Goal: Find specific page/section: Find specific page/section

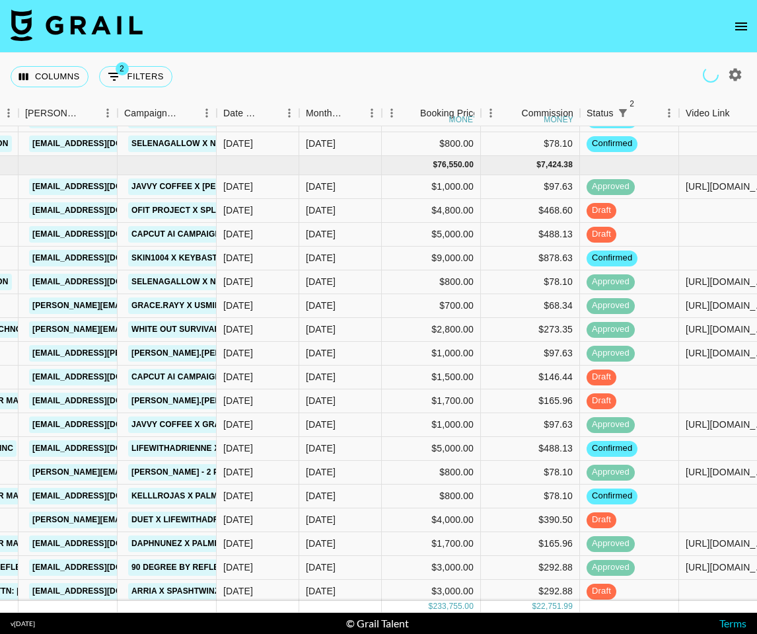
scroll to position [84, 520]
click at [732, 77] on icon "button" at bounding box center [736, 74] width 13 height 13
select select "[DATE]"
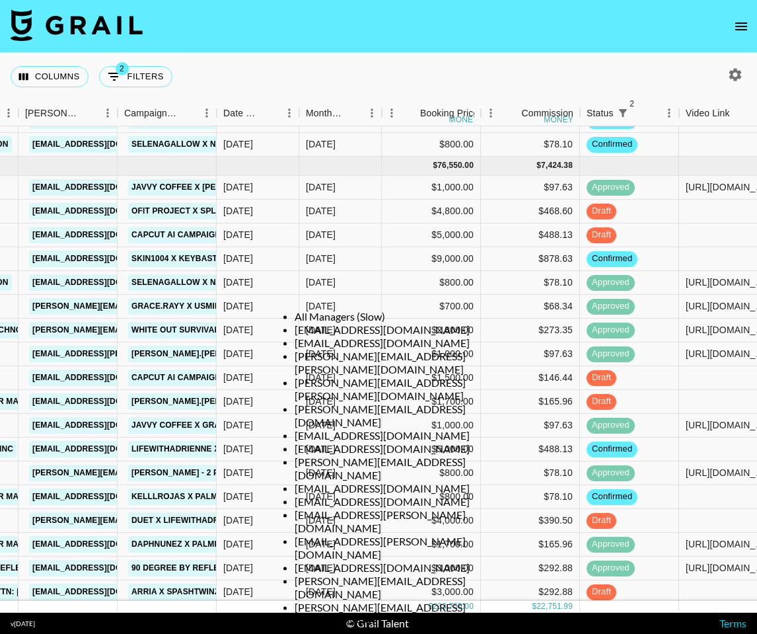
scroll to position [0, 0]
click at [321, 317] on li "All Managers (Slow)" at bounding box center [392, 316] width 194 height 13
type input "All Managers (Slow)"
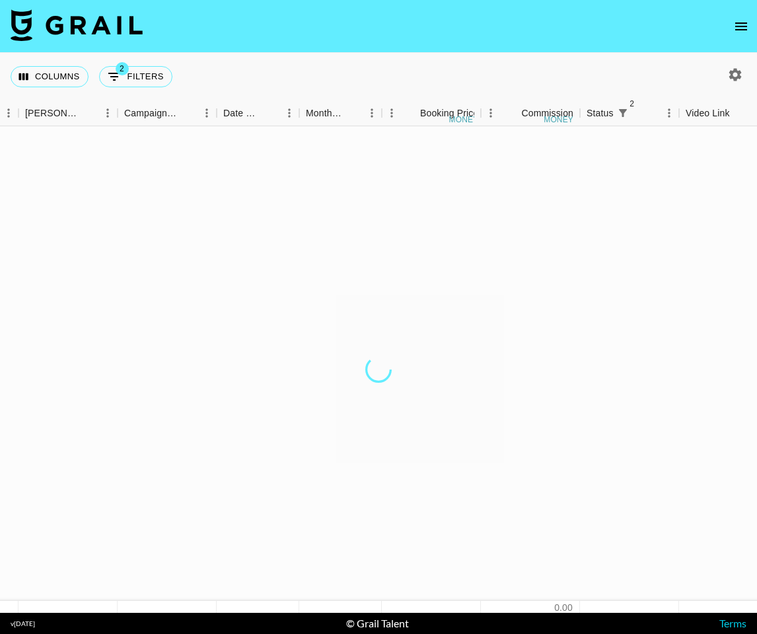
scroll to position [0, 520]
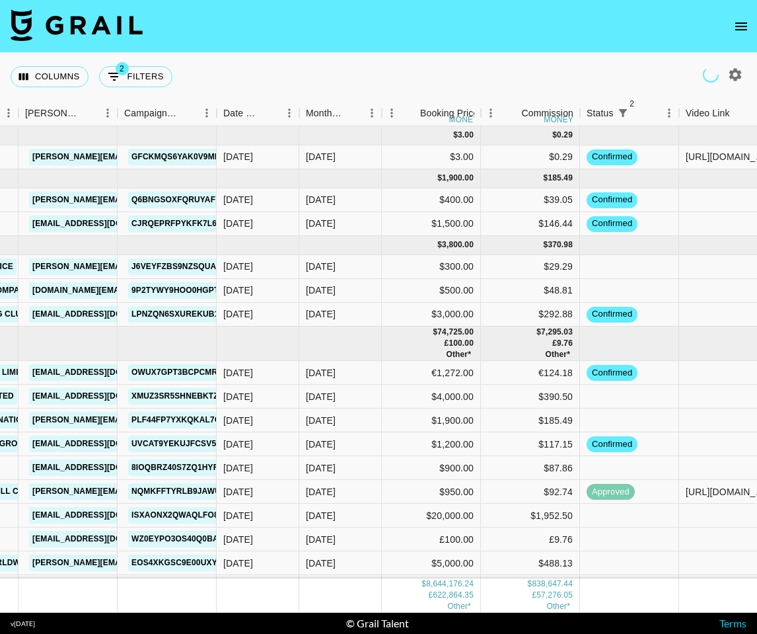
click at [351, 633] on div at bounding box center [378, 634] width 757 height 0
click at [258, 113] on div "Date Created" at bounding box center [242, 113] width 38 height 26
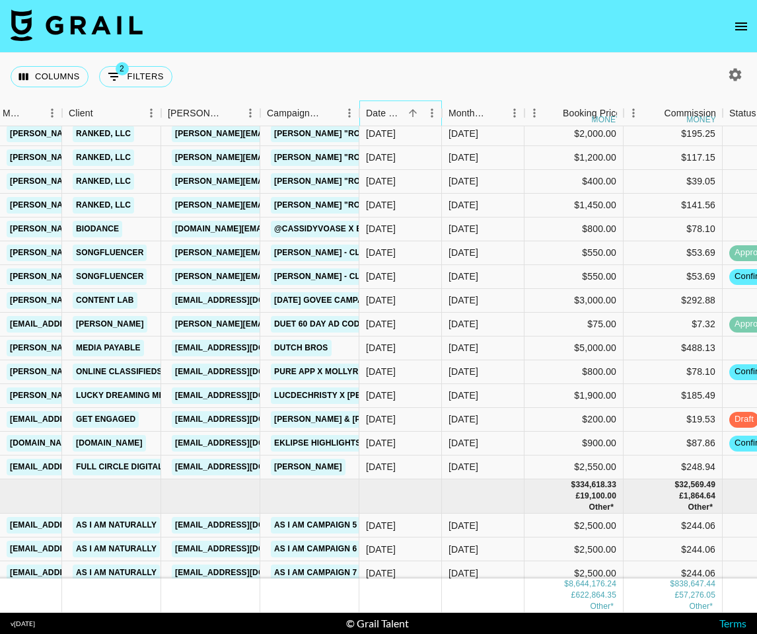
scroll to position [154788, 377]
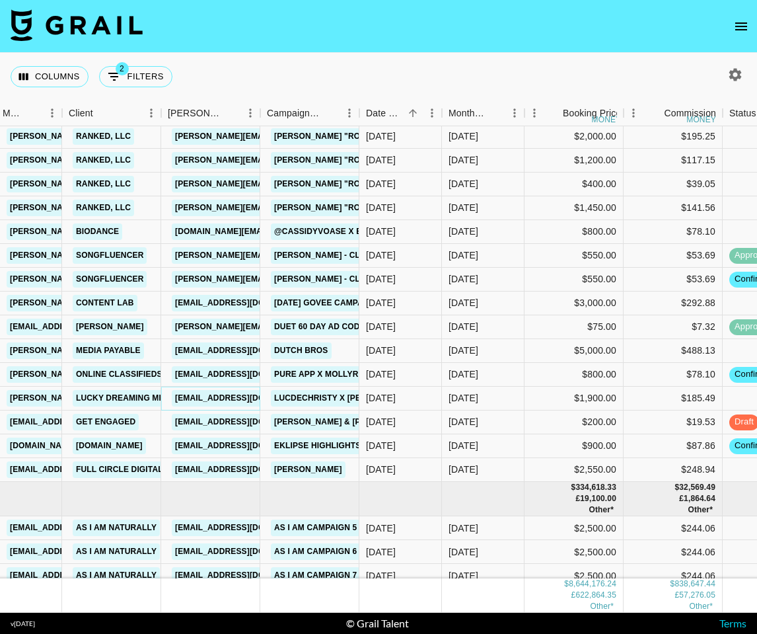
click at [218, 397] on link "[EMAIL_ADDRESS][DOMAIN_NAME]" at bounding box center [246, 398] width 148 height 17
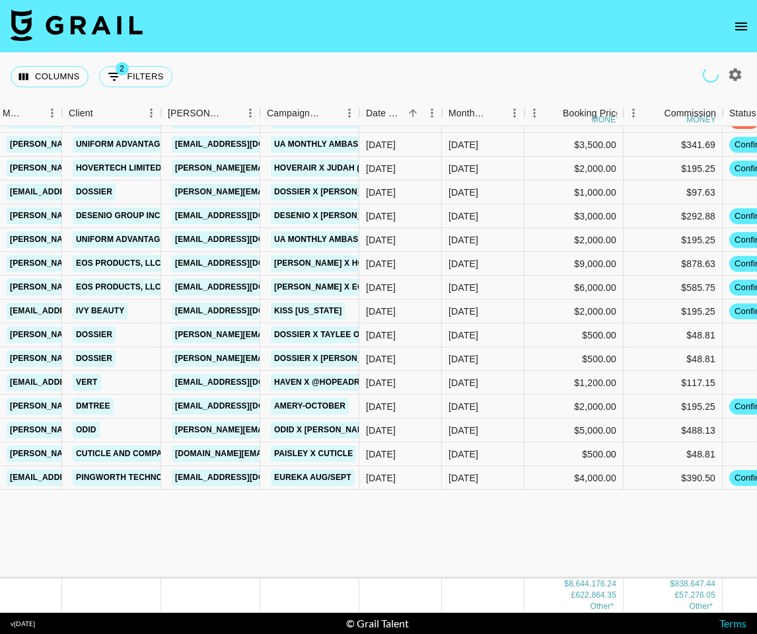
scroll to position [157474, 377]
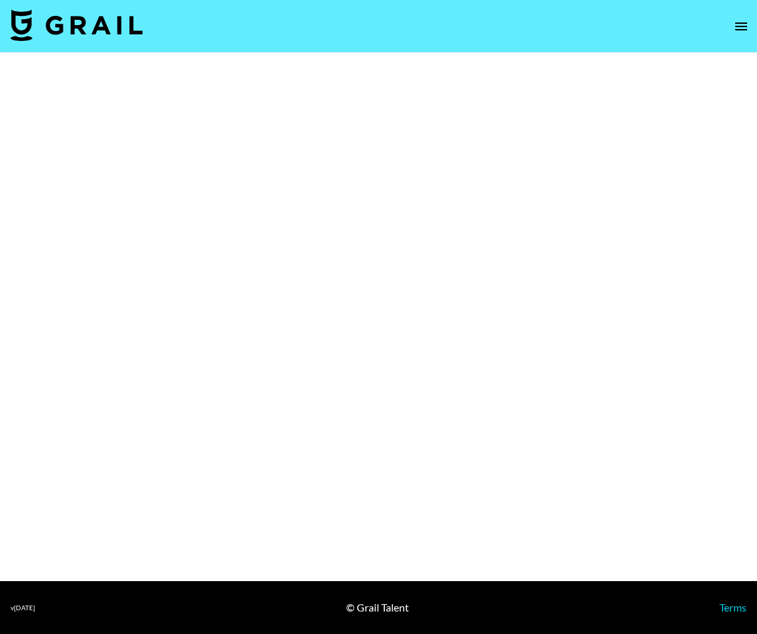
select select "Song"
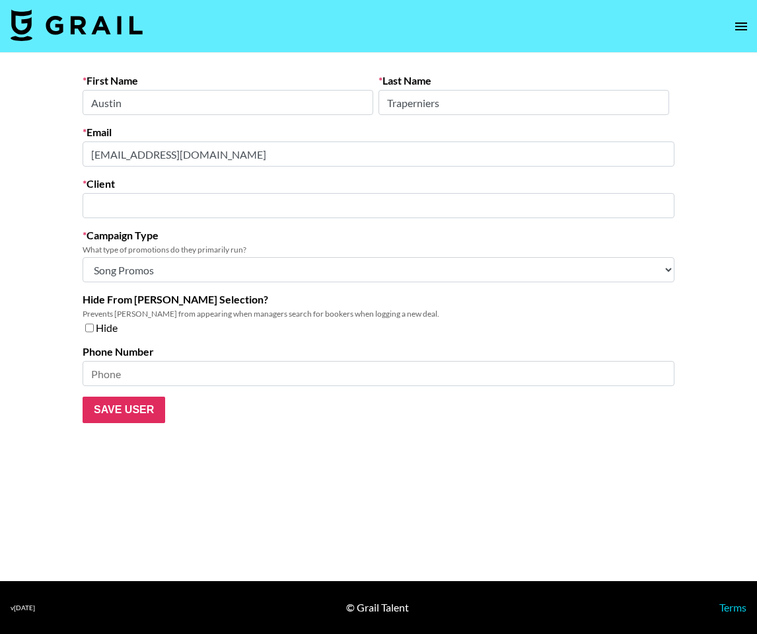
type input "LUCKY DREAMING MEDIA"
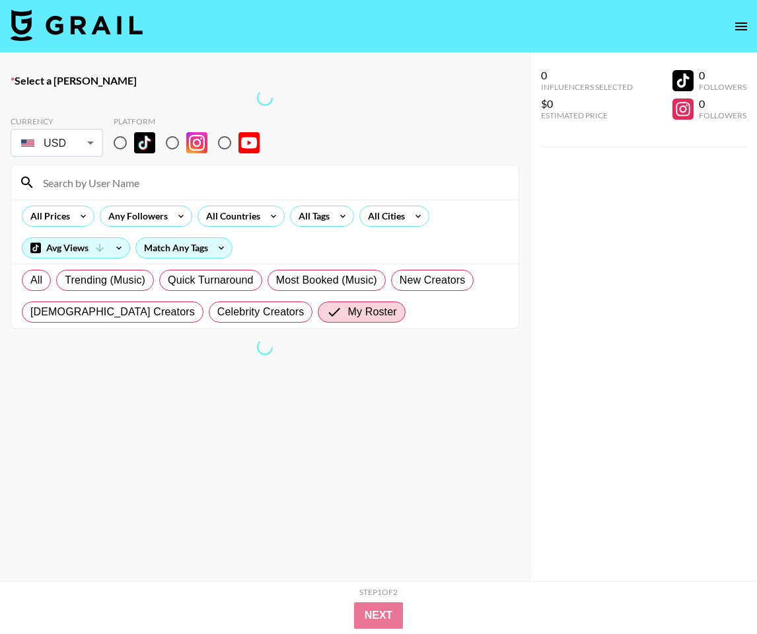
click at [92, 33] on img at bounding box center [77, 25] width 132 height 32
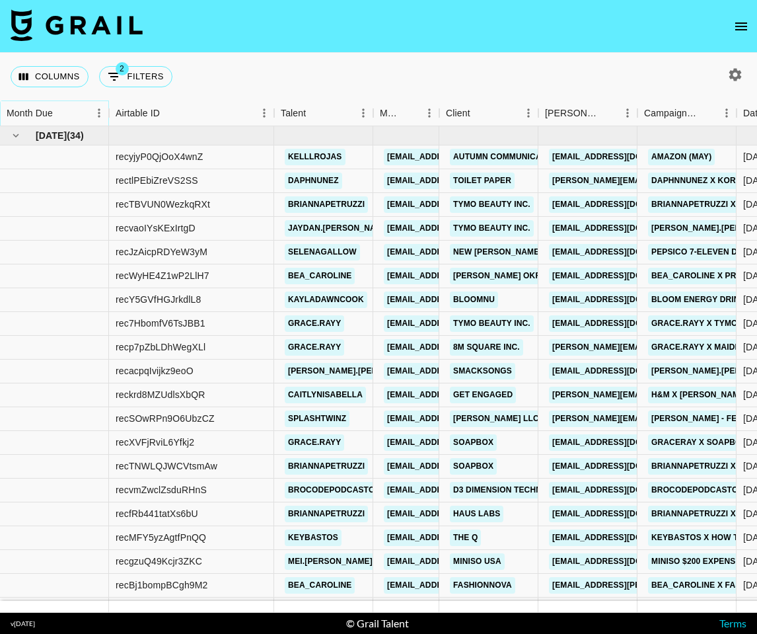
click at [58, 108] on icon "Sort" at bounding box center [62, 113] width 12 height 12
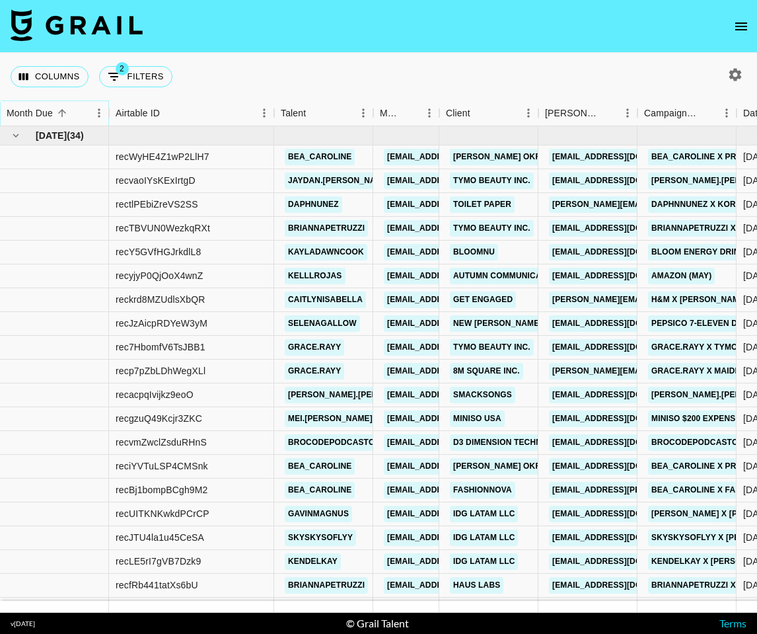
click at [58, 108] on icon "Sort" at bounding box center [62, 113] width 12 height 12
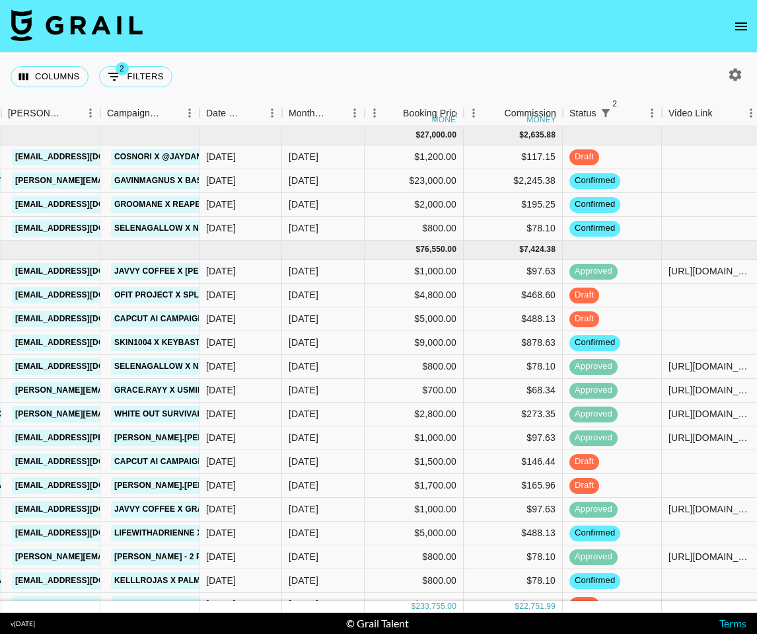
scroll to position [1, 537]
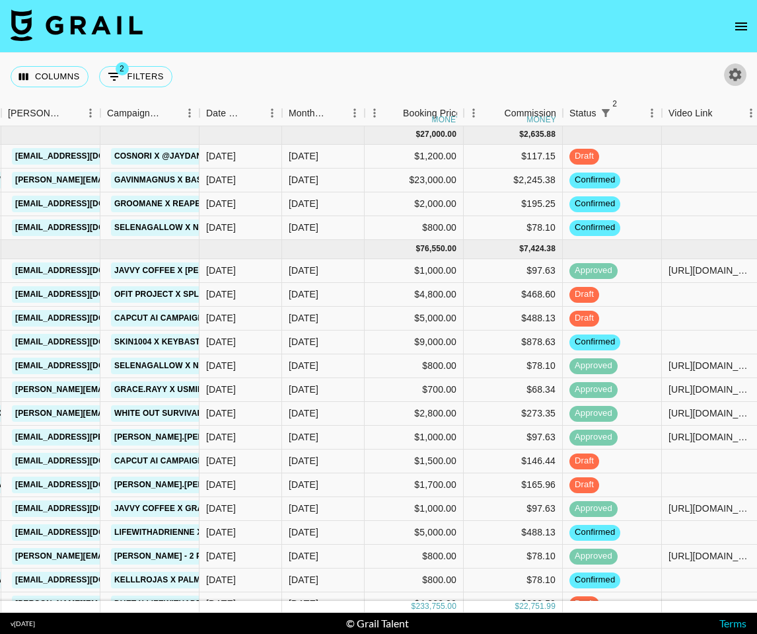
click at [738, 75] on icon "button" at bounding box center [736, 74] width 13 height 13
select select "[DATE]"
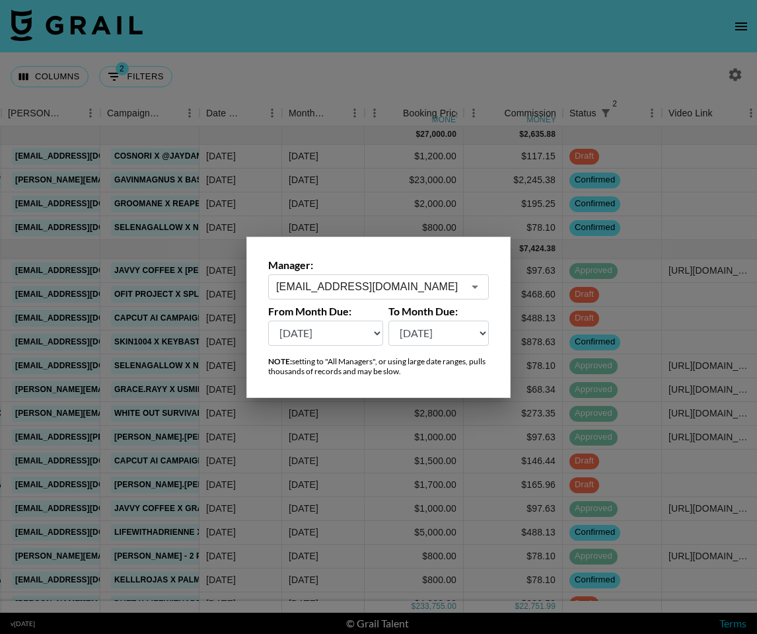
click at [416, 295] on div "maxelk@grail-talent.com ​" at bounding box center [378, 286] width 221 height 25
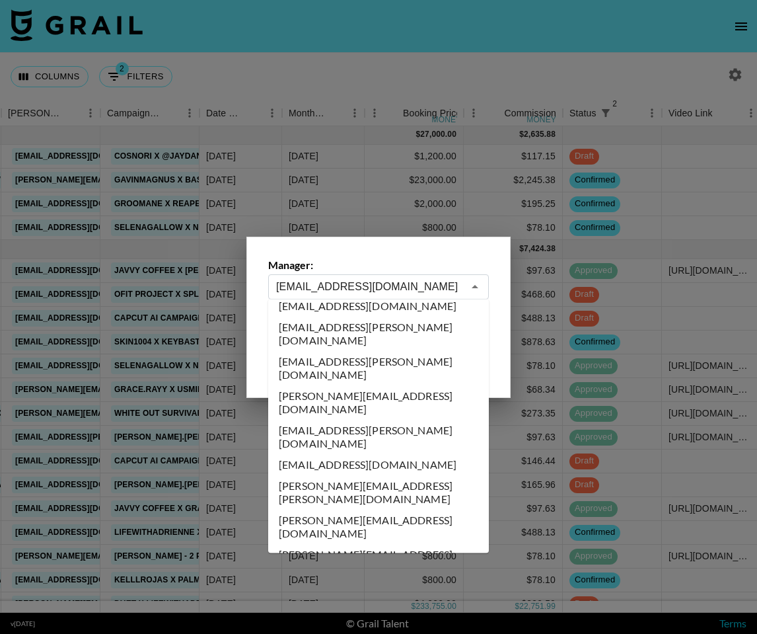
scroll to position [0, 0]
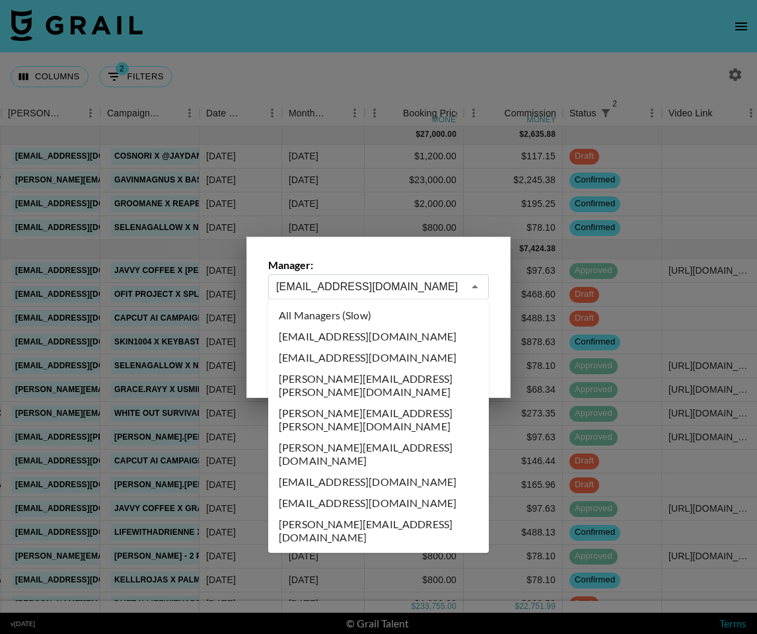
click at [370, 320] on li "All Managers (Slow)" at bounding box center [378, 315] width 221 height 21
type input "All Managers (Slow)"
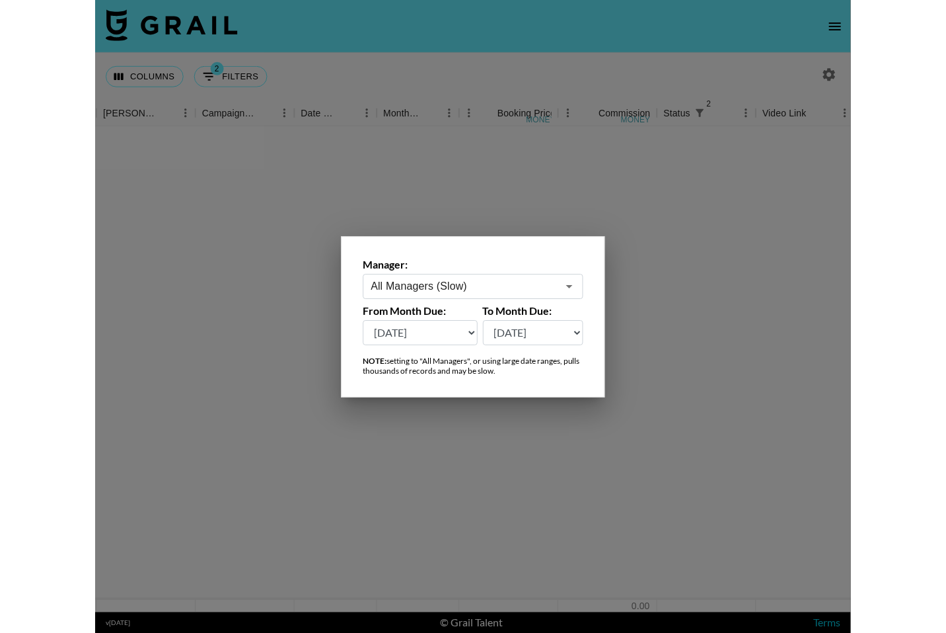
scroll to position [0, 537]
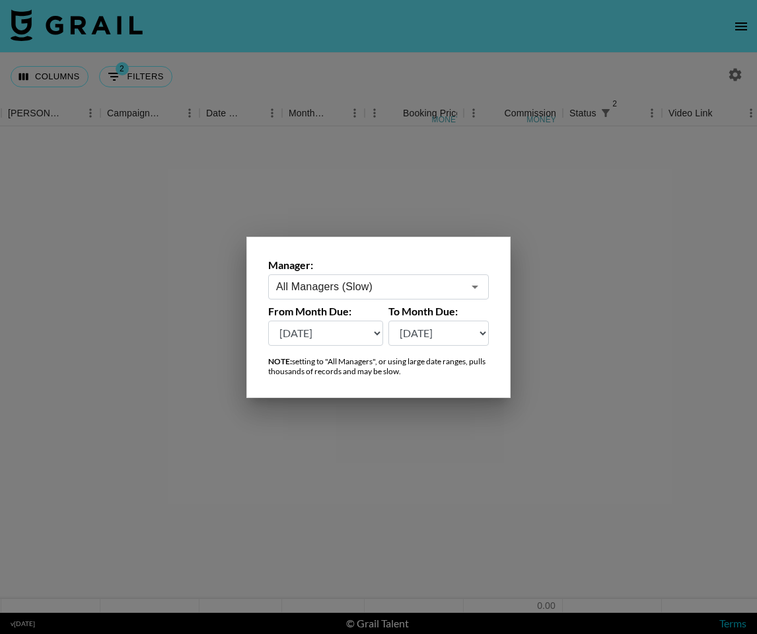
click at [387, 50] on div at bounding box center [378, 317] width 757 height 634
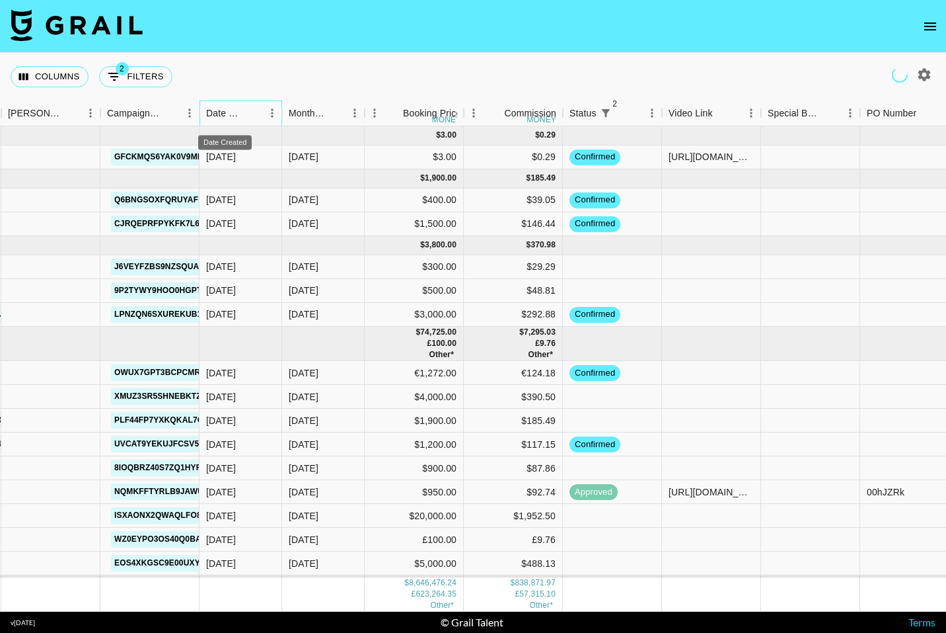
click at [239, 114] on div "Date Created" at bounding box center [225, 113] width 38 height 26
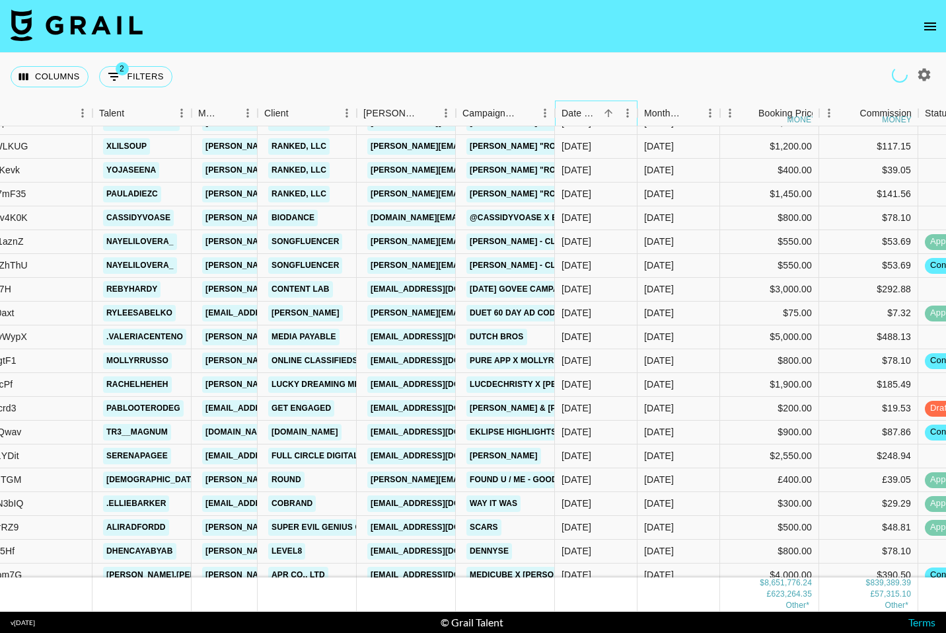
scroll to position [154915, 182]
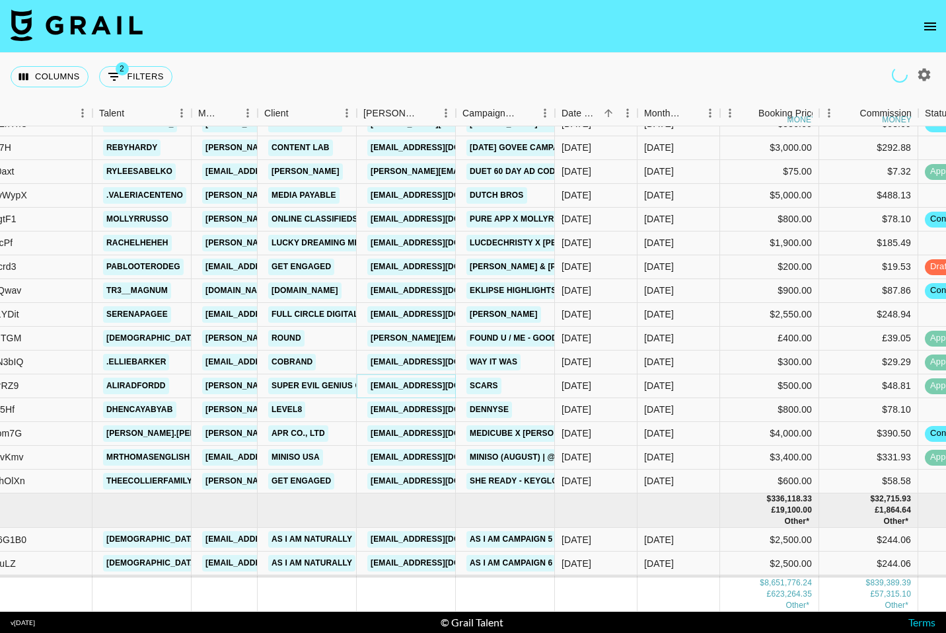
click at [404, 386] on link "[EMAIL_ADDRESS][DOMAIN_NAME]" at bounding box center [441, 385] width 148 height 17
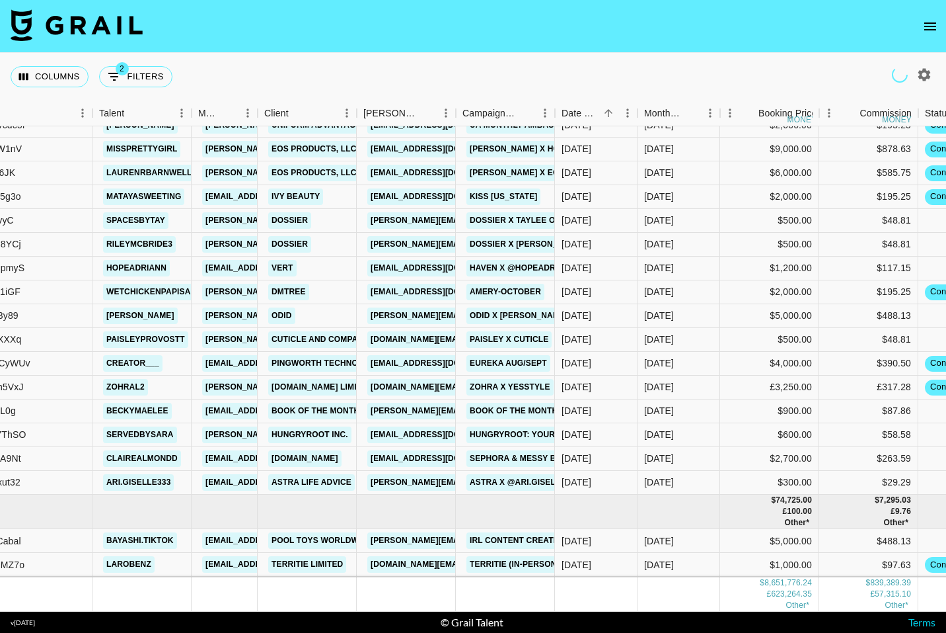
scroll to position [158256, 182]
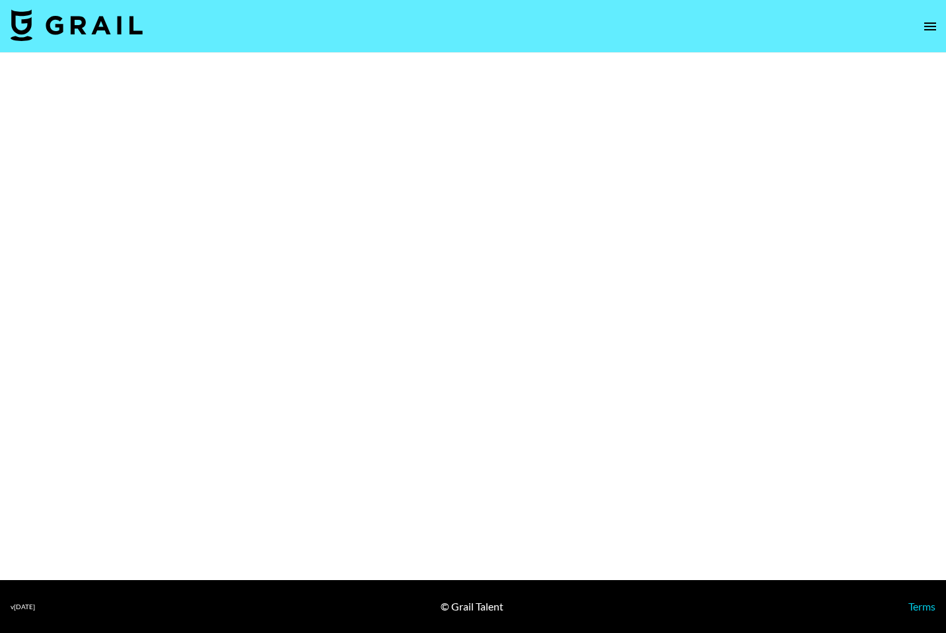
select select "Song"
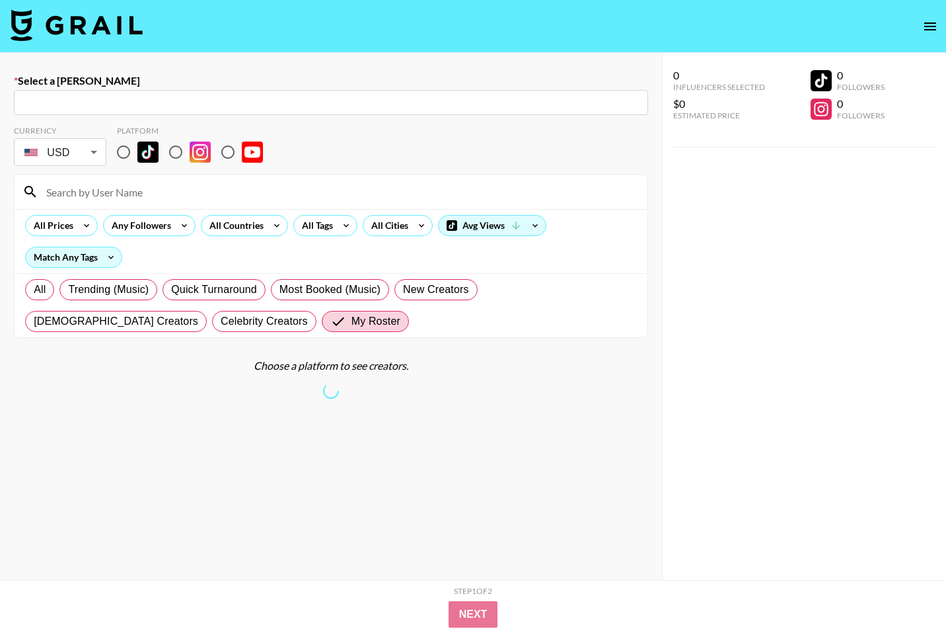
click at [73, 34] on img at bounding box center [77, 25] width 132 height 32
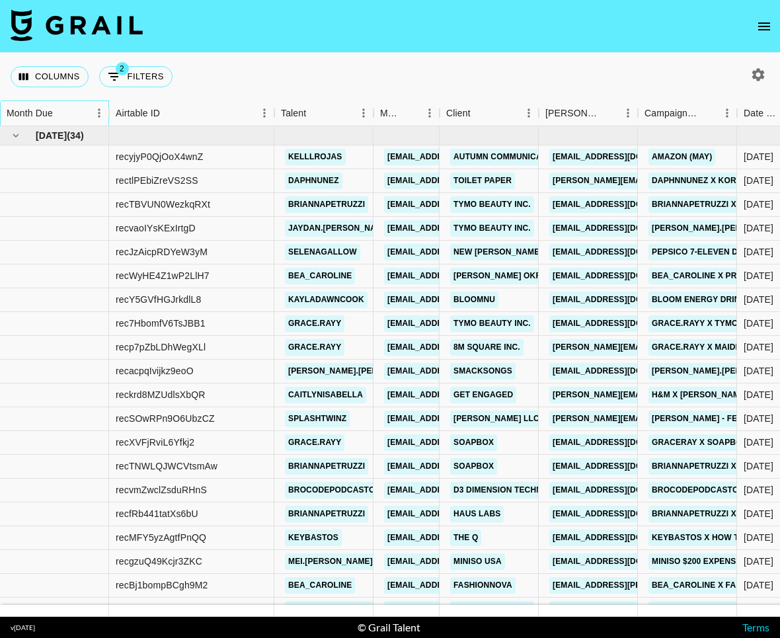
click at [41, 112] on div "Month Due" at bounding box center [30, 113] width 46 height 26
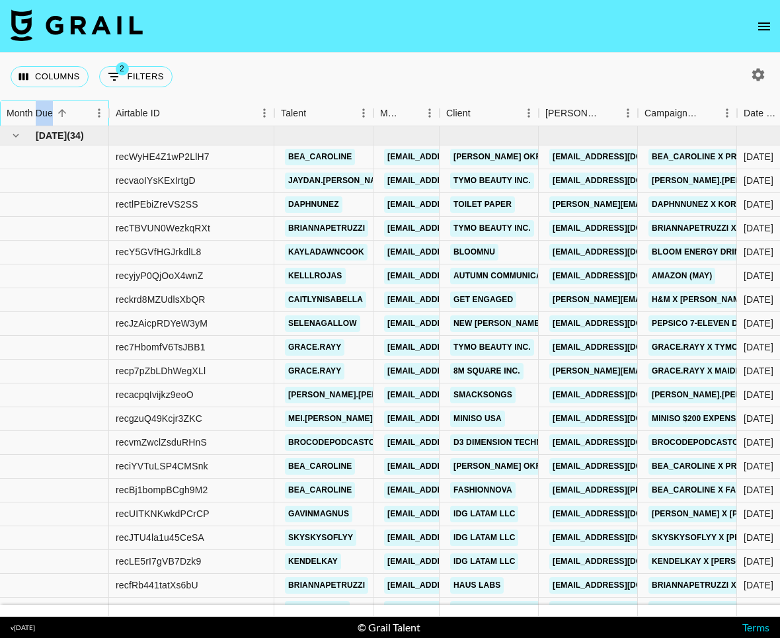
click at [41, 112] on div "Month Due" at bounding box center [30, 113] width 46 height 26
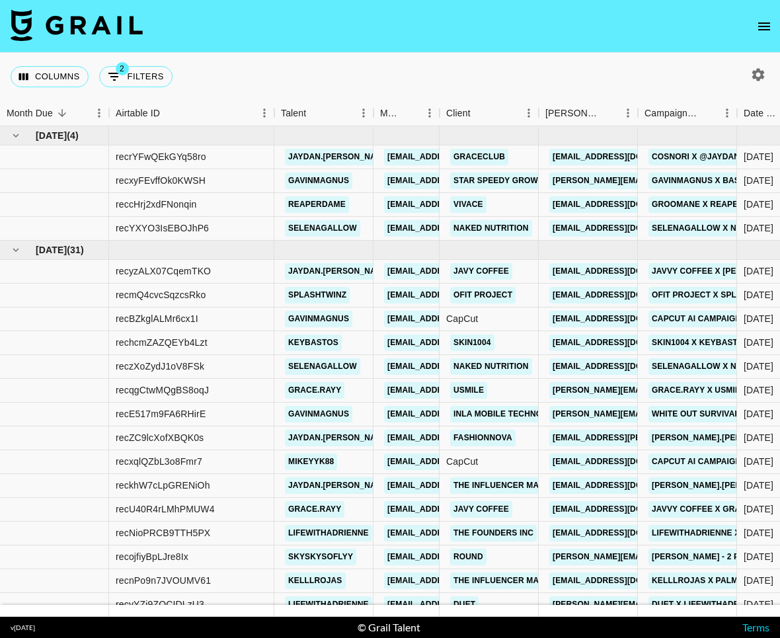
click at [386, 85] on div "Columns 2 Filters + Booking" at bounding box center [390, 77] width 780 height 48
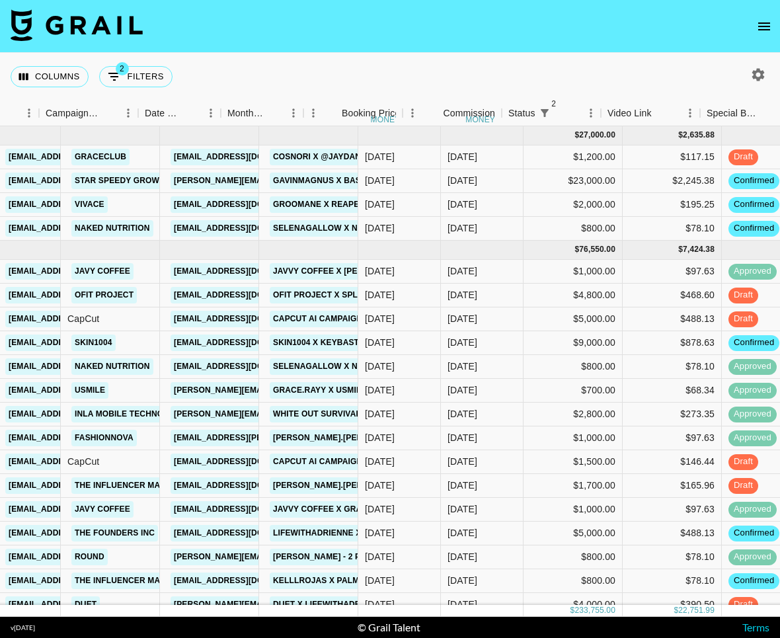
scroll to position [0, 599]
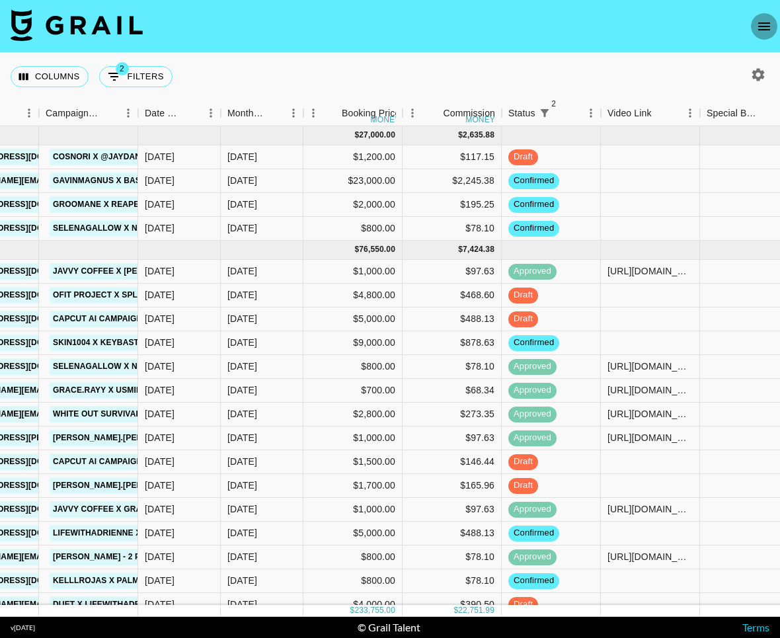
click at [766, 30] on icon "open drawer" at bounding box center [764, 26] width 12 height 8
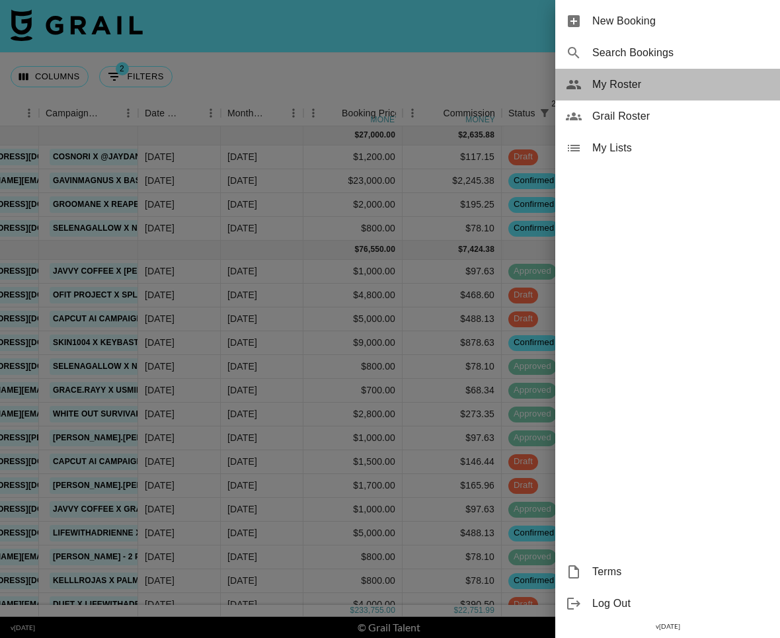
click at [698, 81] on span "My Roster" at bounding box center [680, 85] width 177 height 16
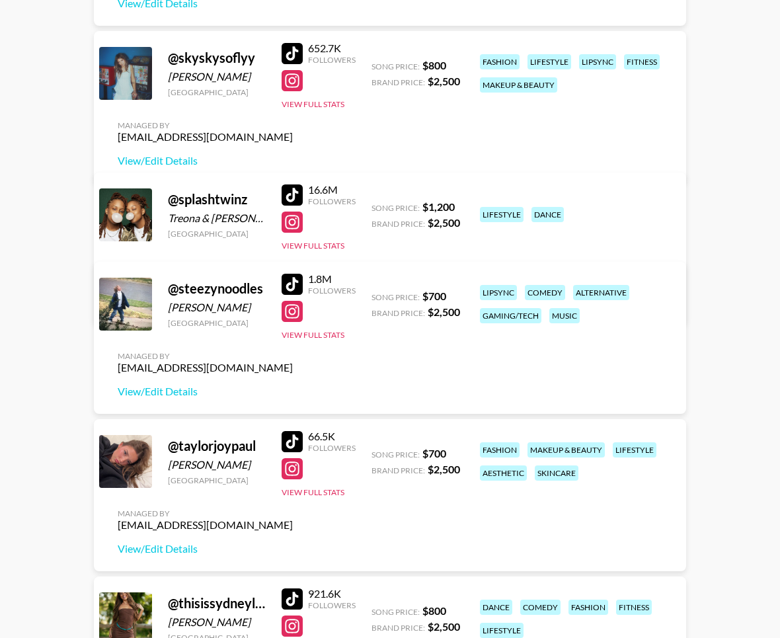
scroll to position [4967, 0]
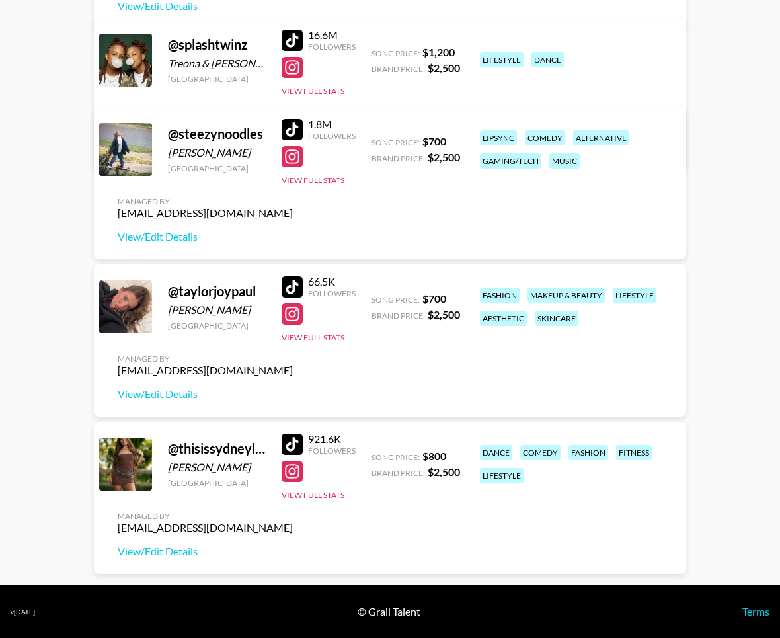
click at [311, 332] on div "66.5K Followers View Full Stats" at bounding box center [319, 306] width 74 height 73
click at [311, 338] on button "View Full Stats" at bounding box center [313, 337] width 63 height 10
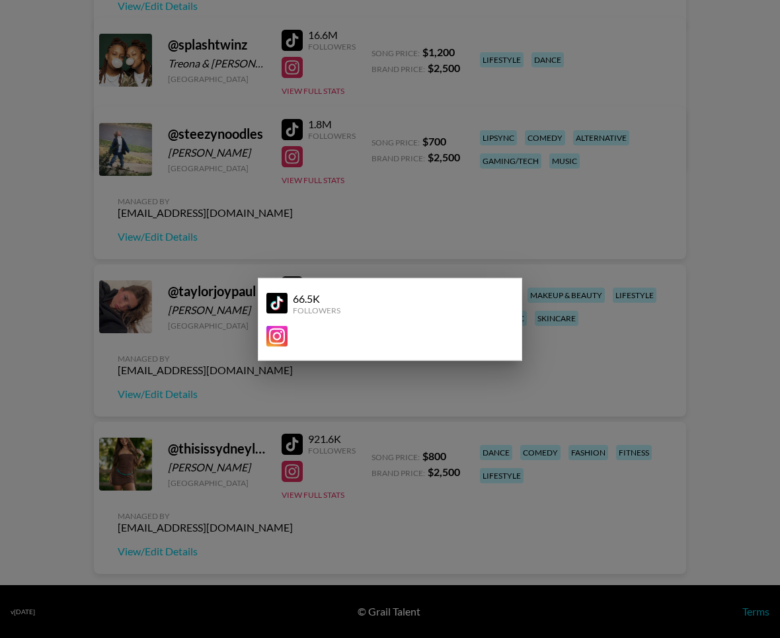
click at [319, 404] on div at bounding box center [390, 319] width 780 height 638
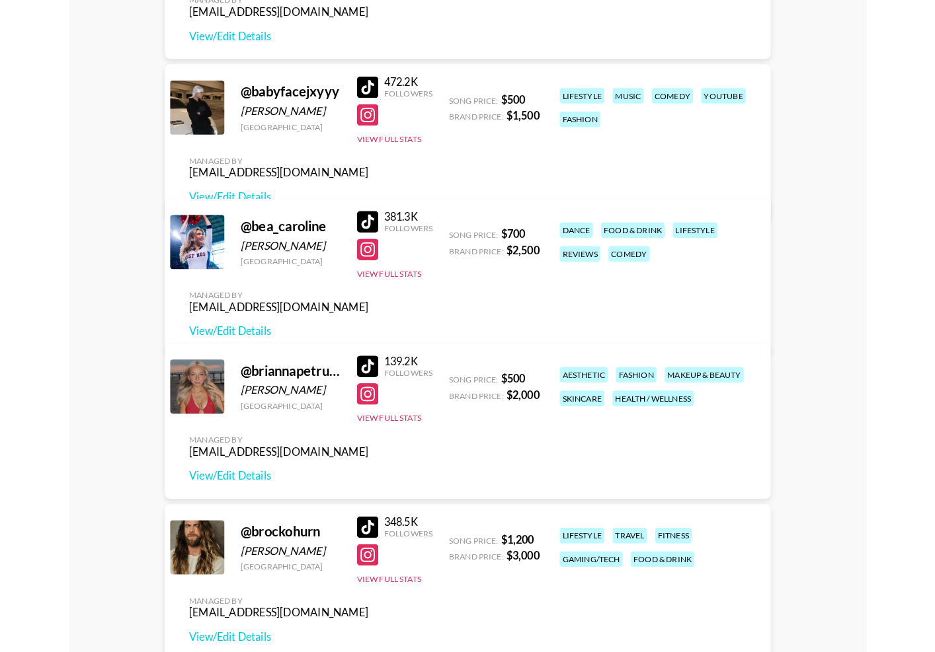
scroll to position [0, 0]
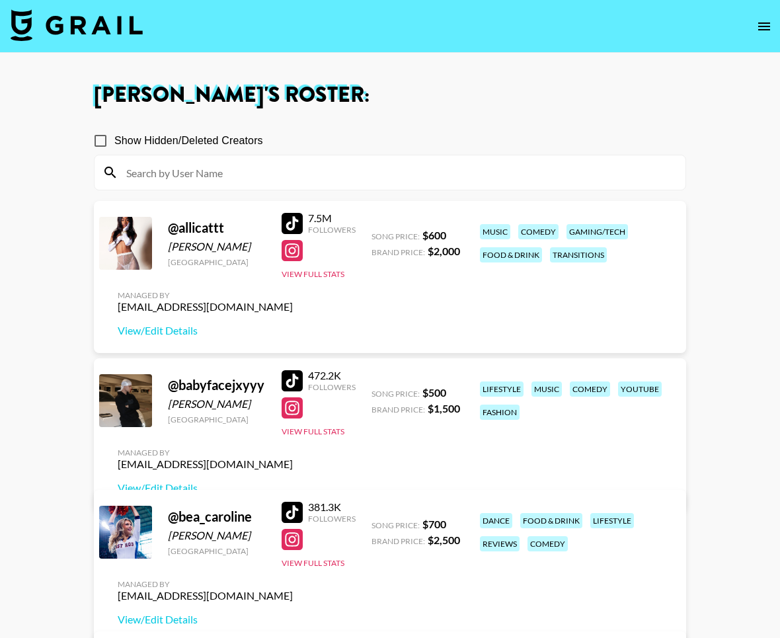
click at [360, 87] on h1 "Max Elk 's Roster:" at bounding box center [390, 95] width 592 height 21
click at [144, 35] on nav at bounding box center [390, 26] width 780 height 53
click at [116, 30] on img at bounding box center [77, 25] width 132 height 32
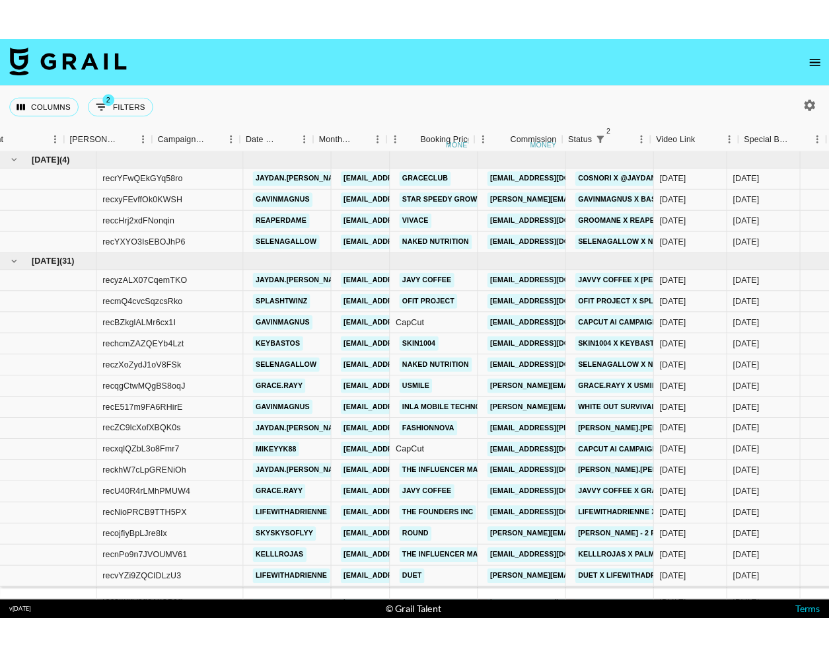
scroll to position [0, 467]
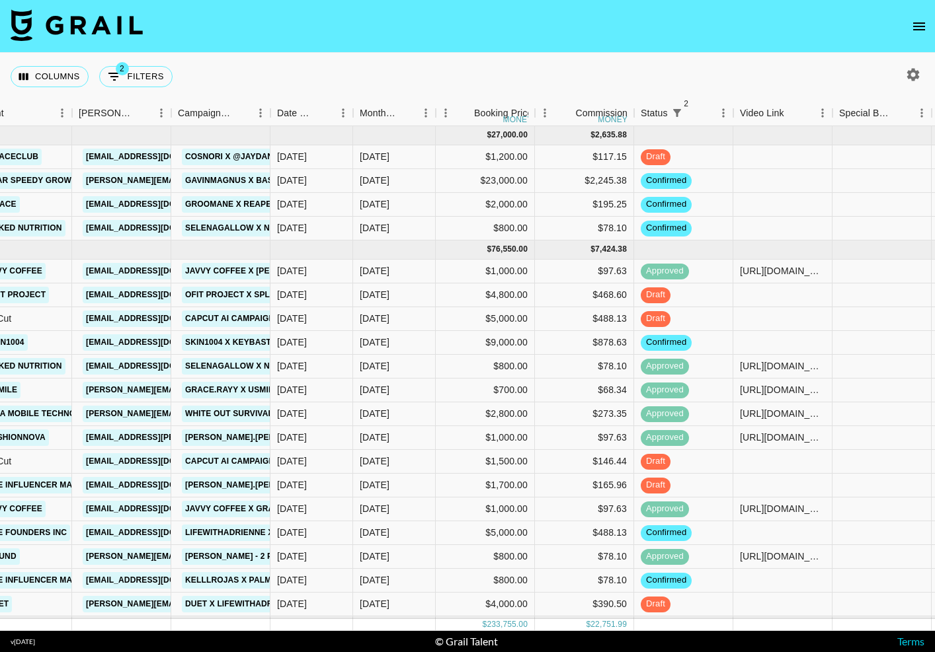
click at [912, 19] on icon "open drawer" at bounding box center [919, 27] width 16 height 16
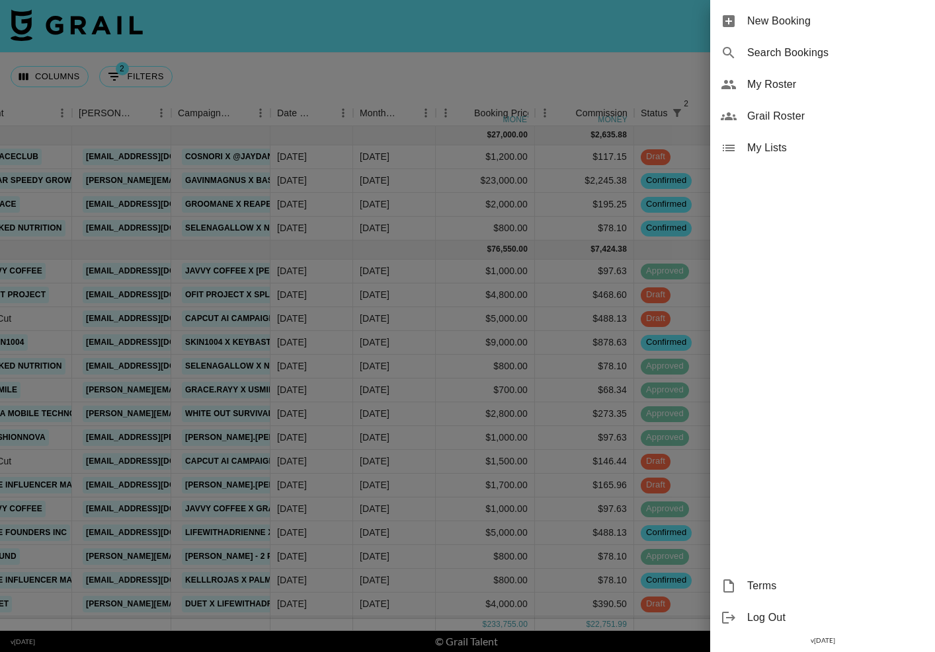
click at [802, 112] on span "Grail Roster" at bounding box center [835, 116] width 177 height 16
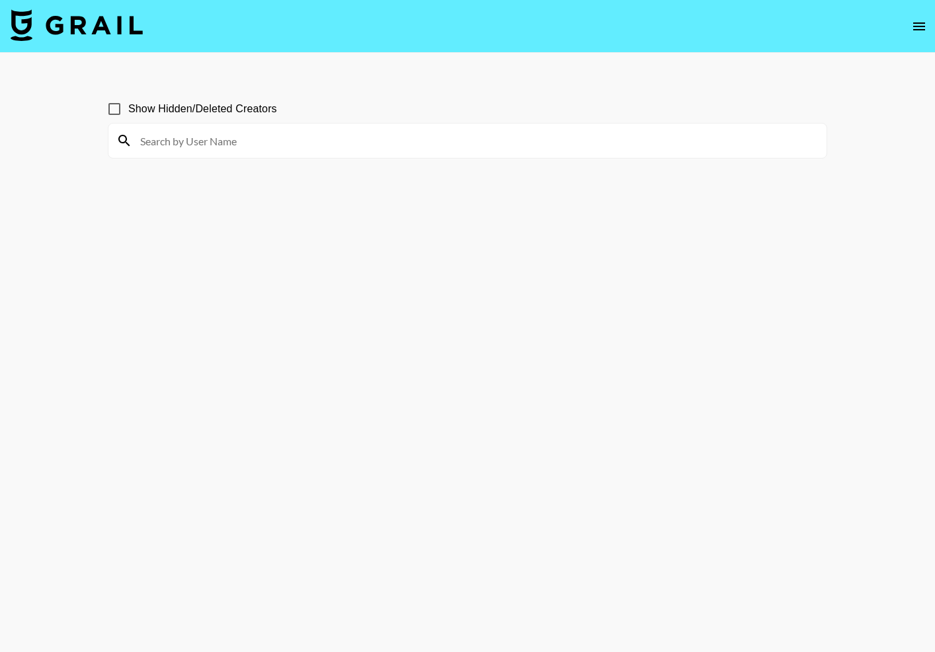
click at [207, 144] on input at bounding box center [475, 140] width 686 height 21
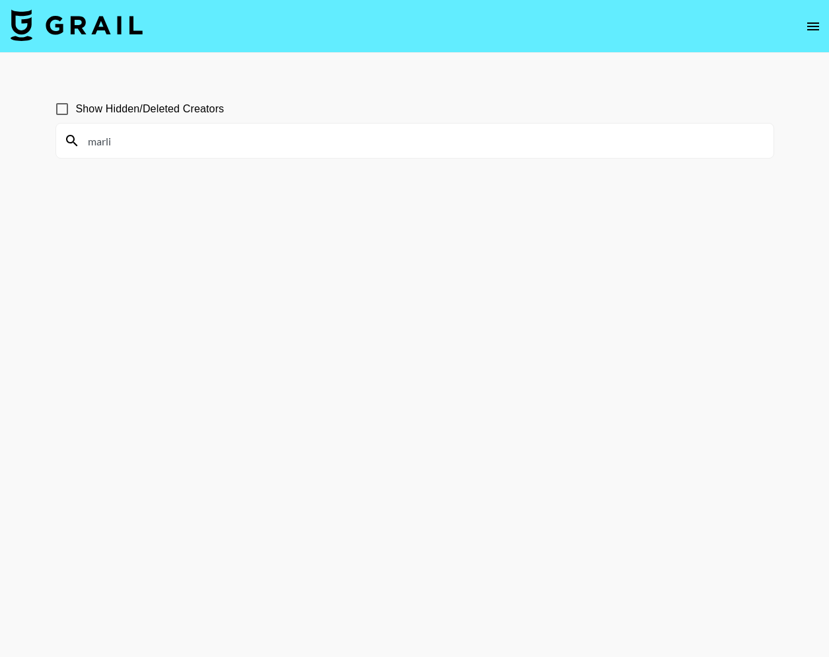
click at [193, 132] on input "marli" at bounding box center [423, 140] width 686 height 21
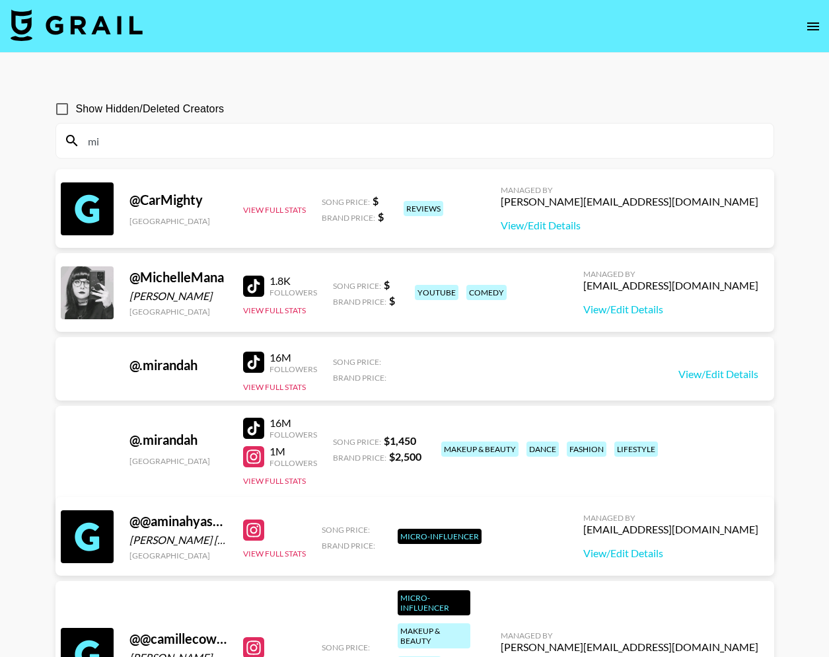
type input "i"
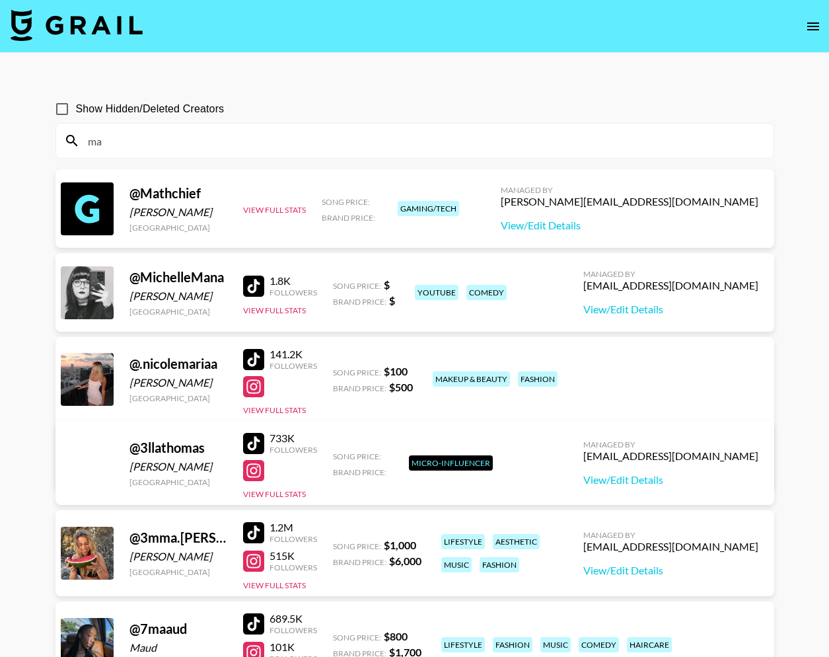
type input "m"
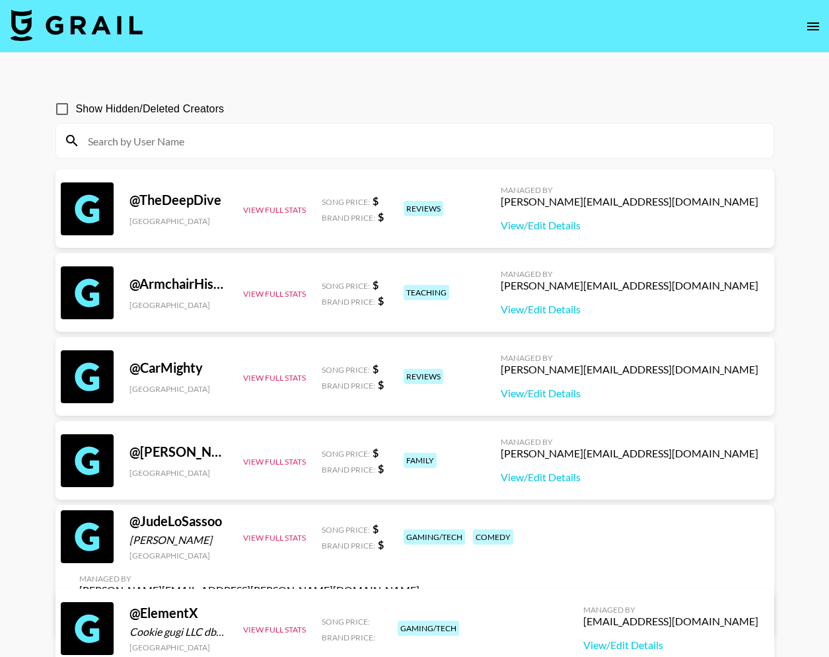
click at [106, 28] on img at bounding box center [77, 25] width 132 height 32
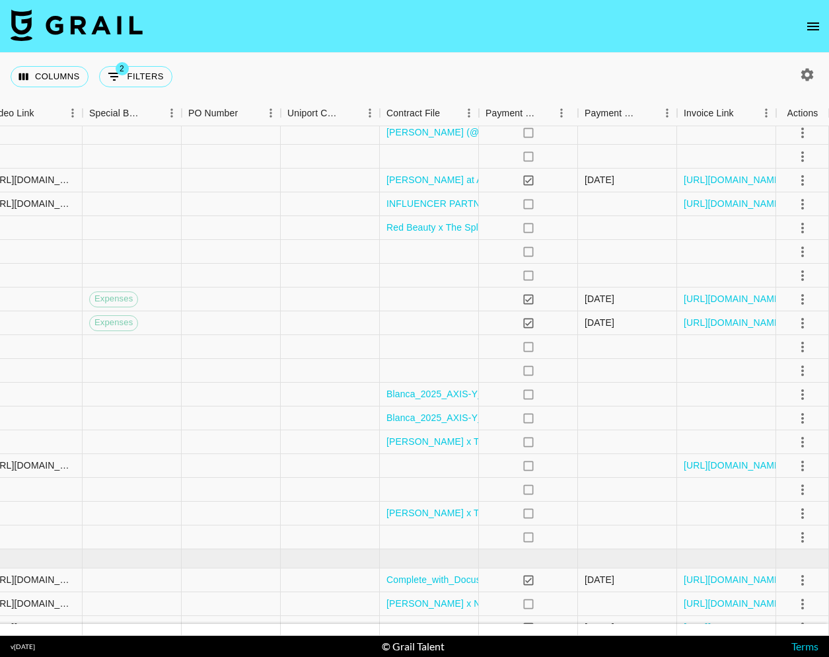
scroll to position [0, 1216]
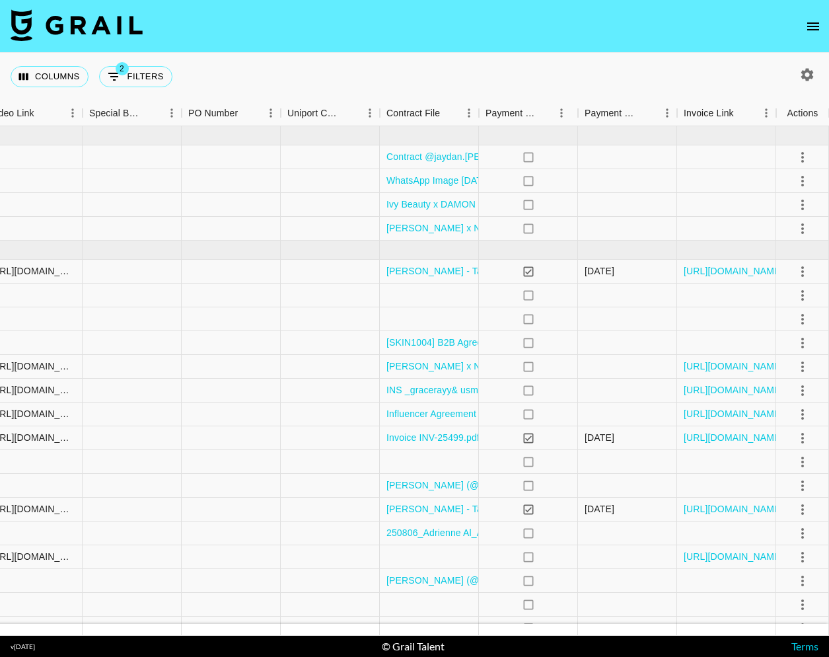
click at [812, 73] on icon "button" at bounding box center [808, 74] width 13 height 13
select select "[DATE]"
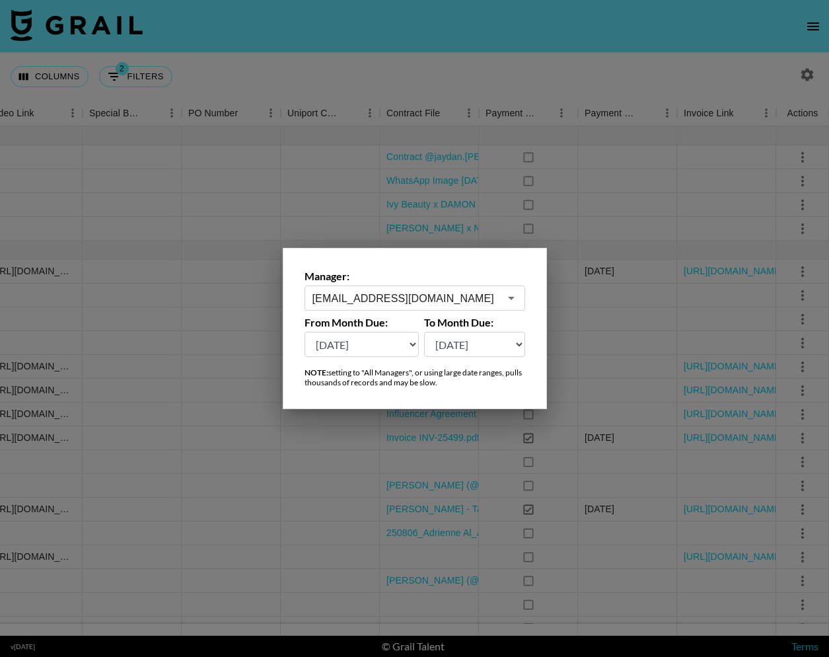
click at [451, 303] on input "[EMAIL_ADDRESS][DOMAIN_NAME]" at bounding box center [406, 298] width 187 height 15
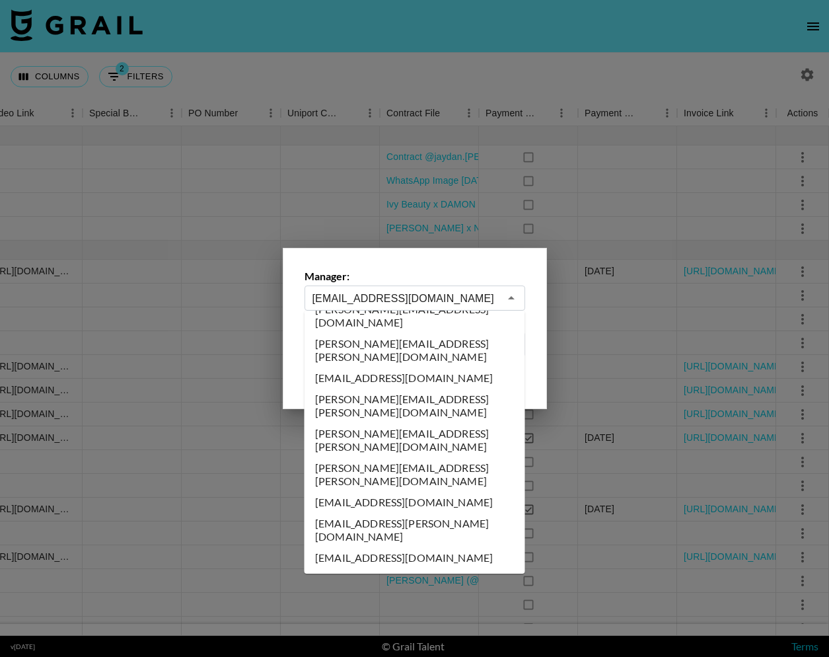
scroll to position [0, 0]
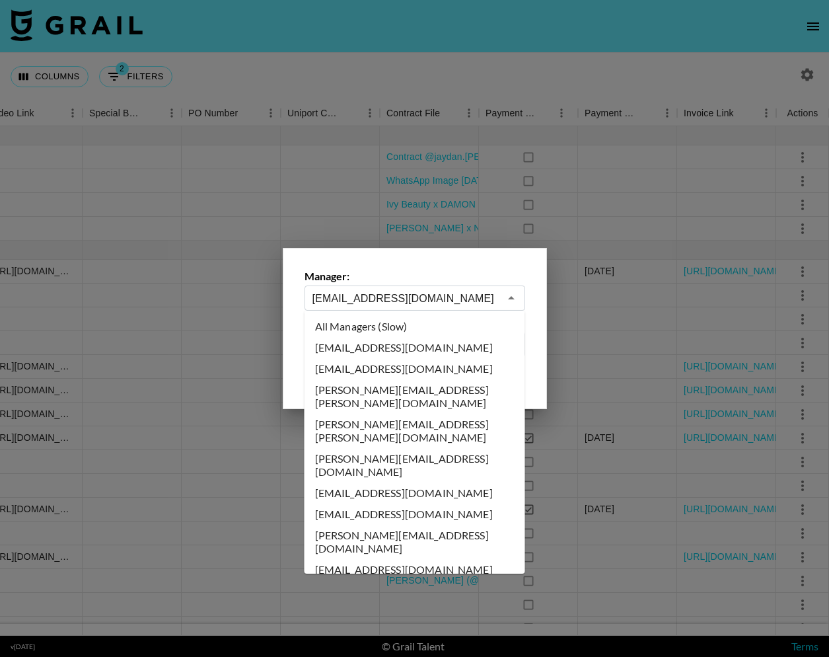
click at [391, 325] on li "All Managers (Slow)" at bounding box center [415, 326] width 221 height 21
type input "All Managers (Slow)"
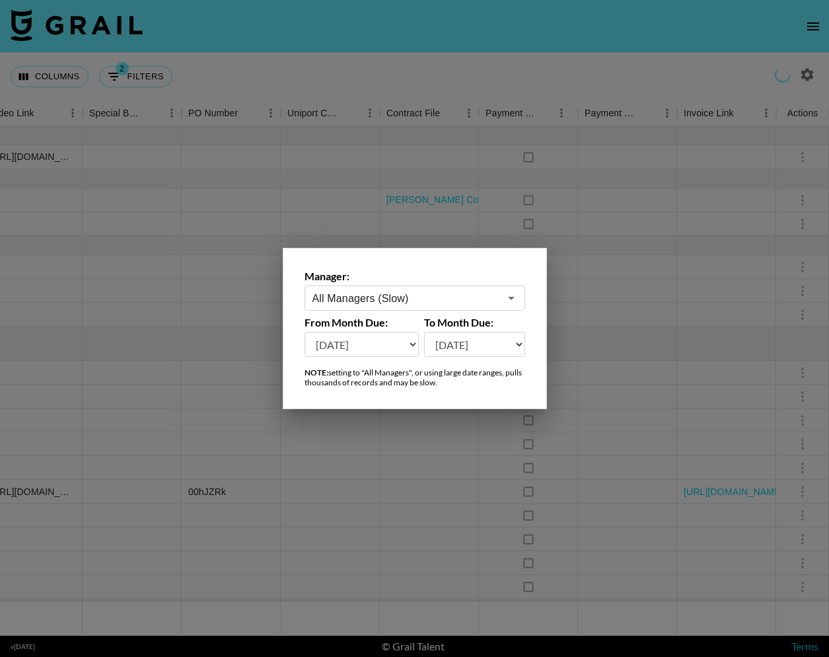
click at [381, 59] on div at bounding box center [414, 328] width 829 height 657
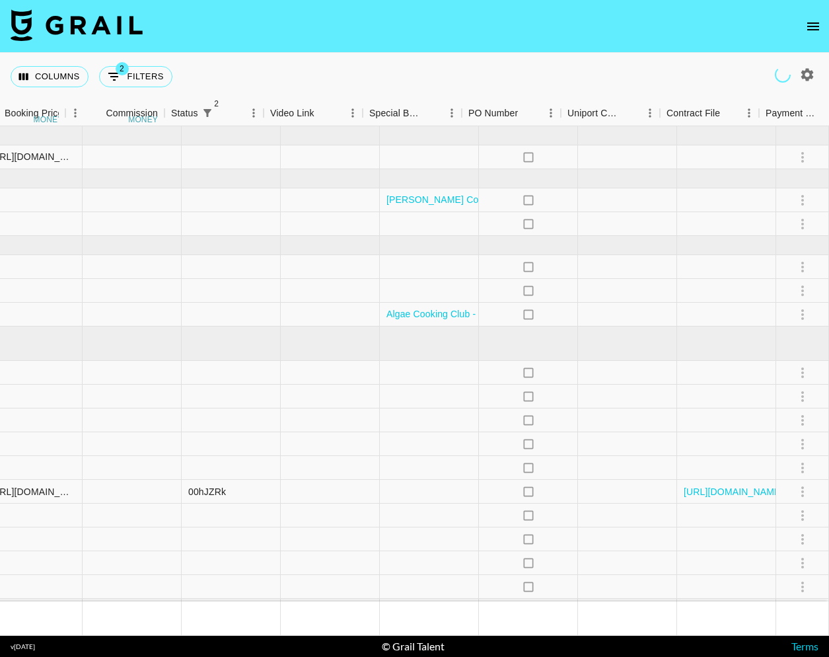
scroll to position [0, 227]
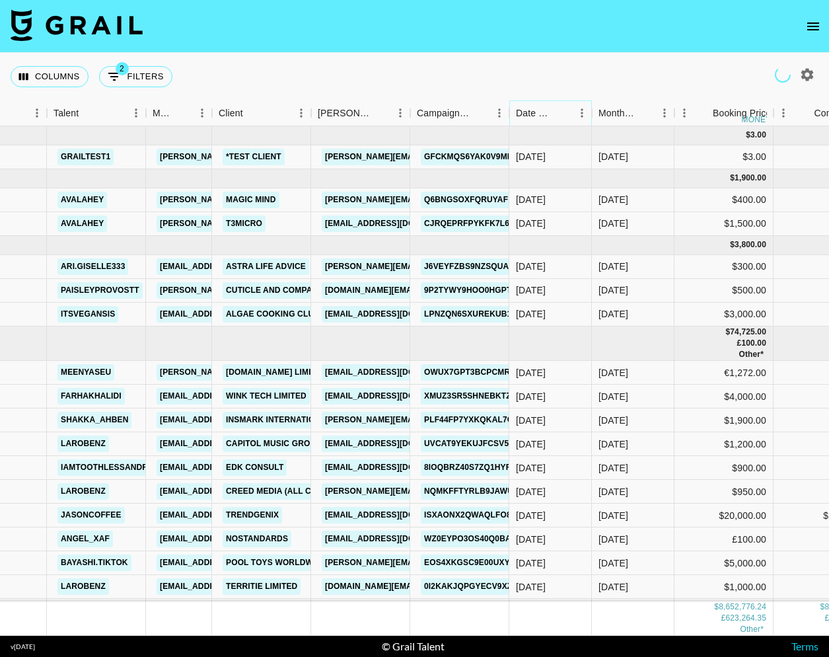
click at [560, 114] on icon "Sort" at bounding box center [563, 113] width 12 height 12
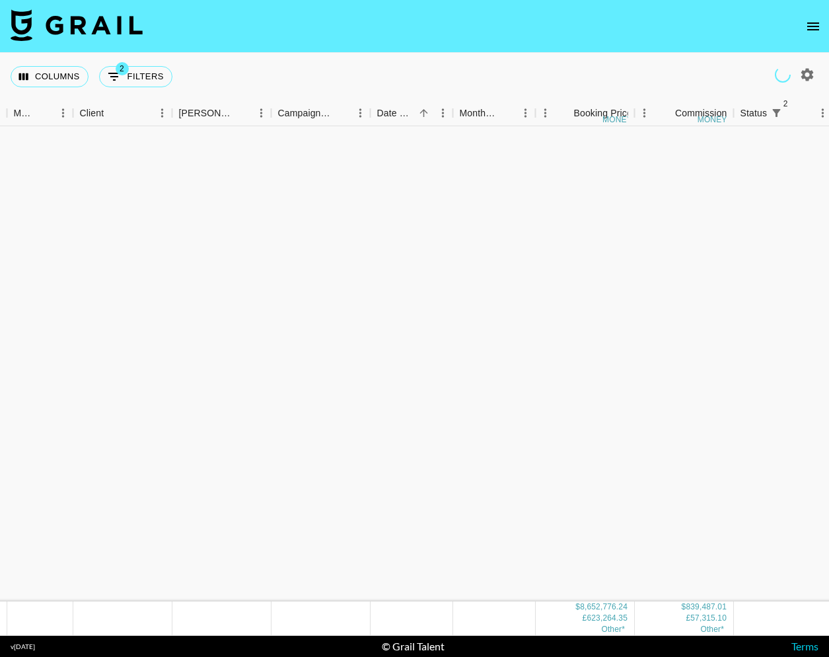
scroll to position [138885, 366]
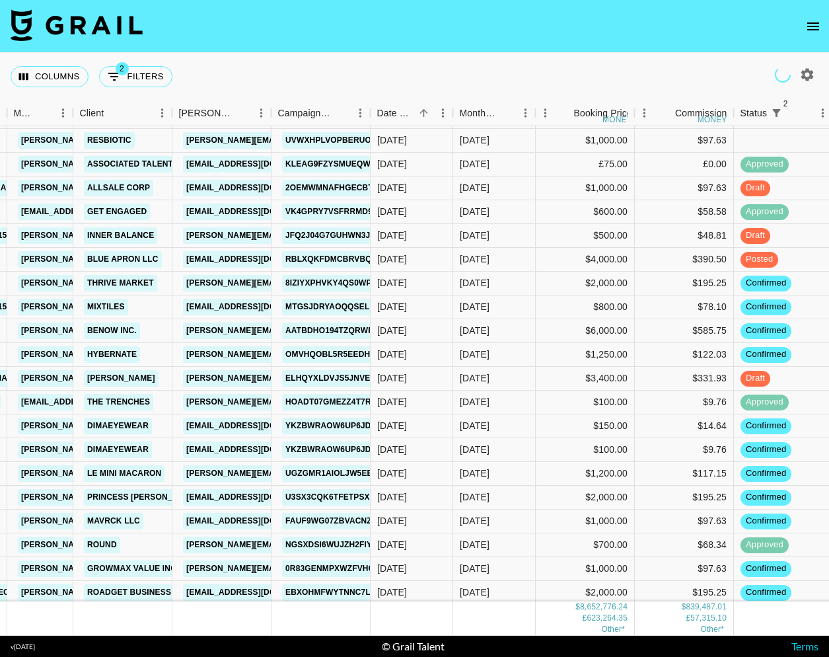
click at [420, 62] on div "Columns 2 Filters + Booking" at bounding box center [414, 77] width 829 height 48
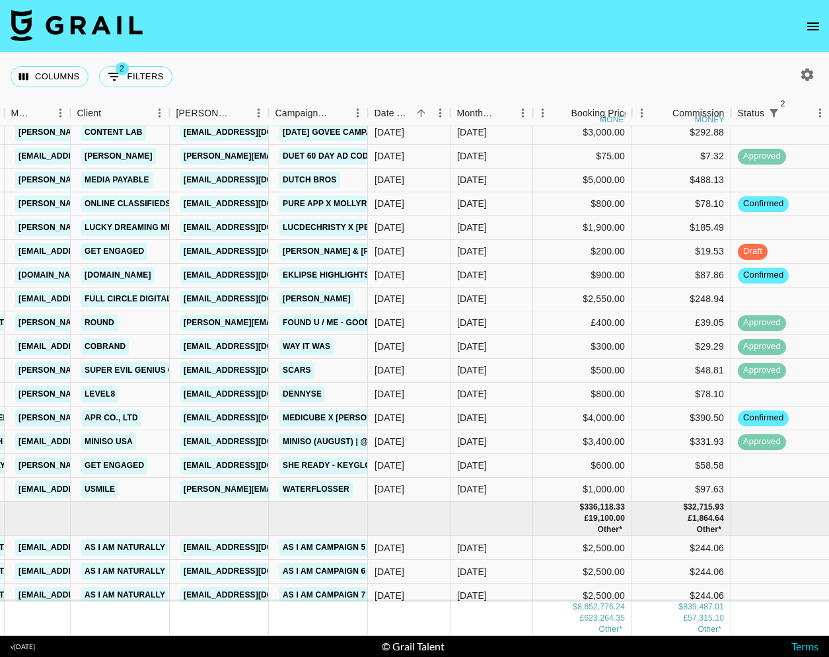
scroll to position [154930, 371]
